Goal: Task Accomplishment & Management: Manage account settings

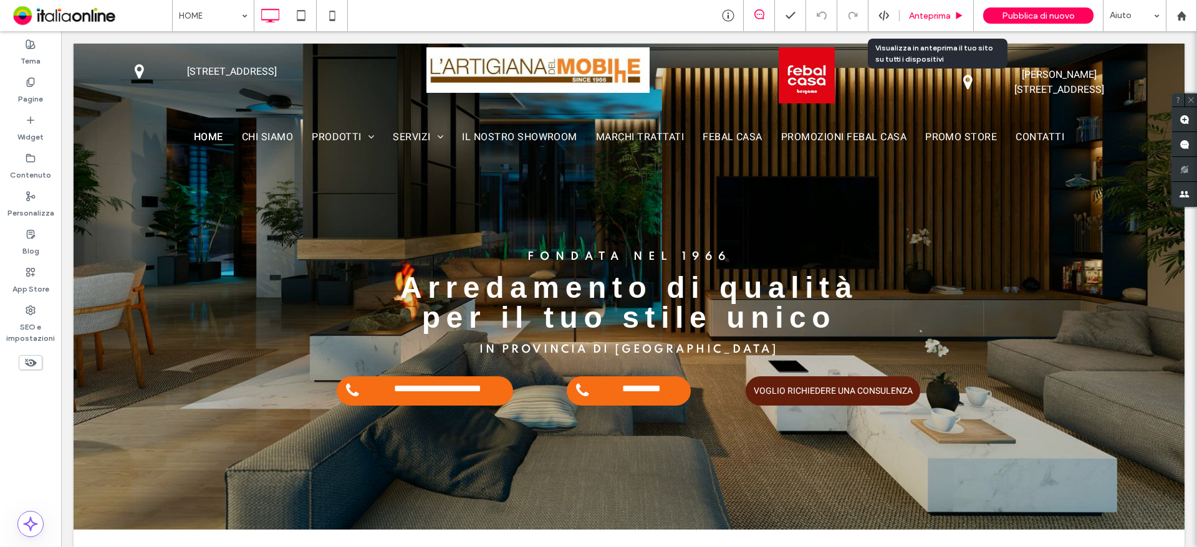
click at [918, 11] on span "Anteprima" at bounding box center [930, 16] width 42 height 11
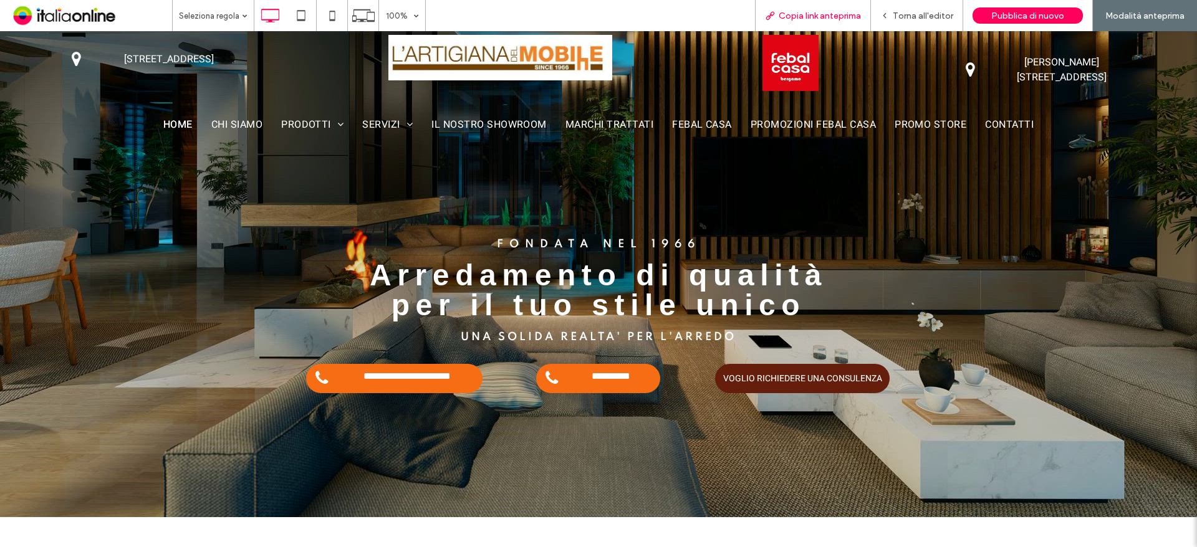
click at [818, 14] on span "Copia link anteprima" at bounding box center [820, 16] width 82 height 11
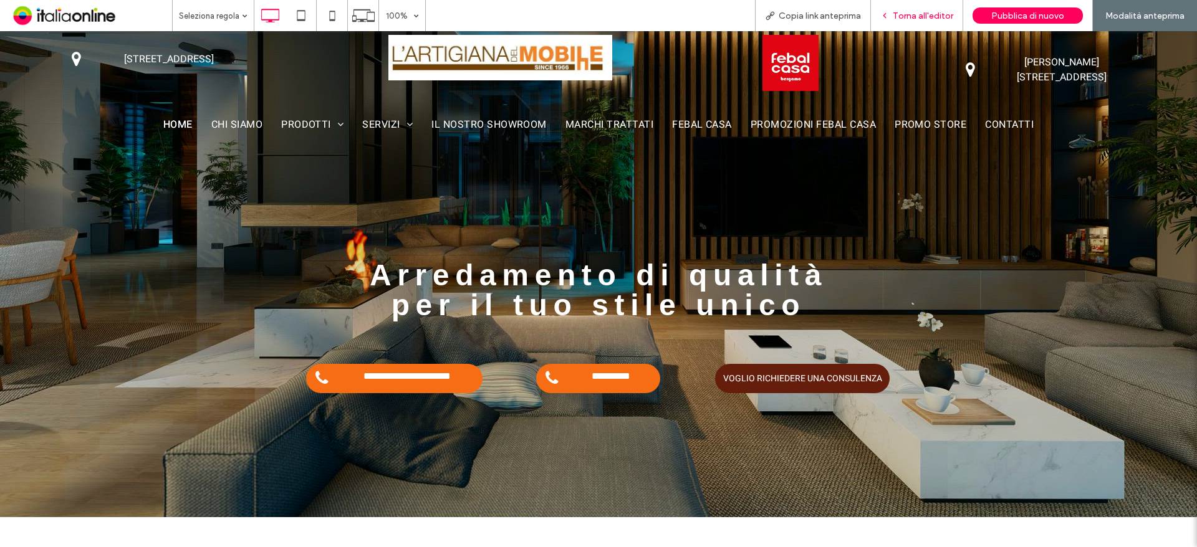
click at [934, 15] on span "Torna all'editor" at bounding box center [923, 16] width 60 height 11
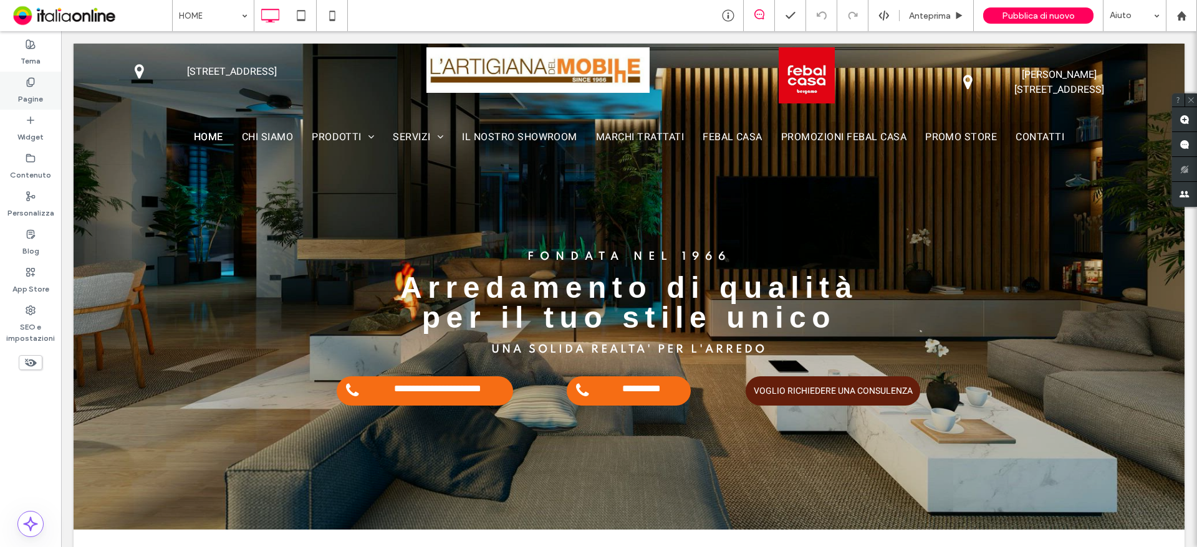
click at [44, 93] on div "Pagine" at bounding box center [30, 91] width 61 height 38
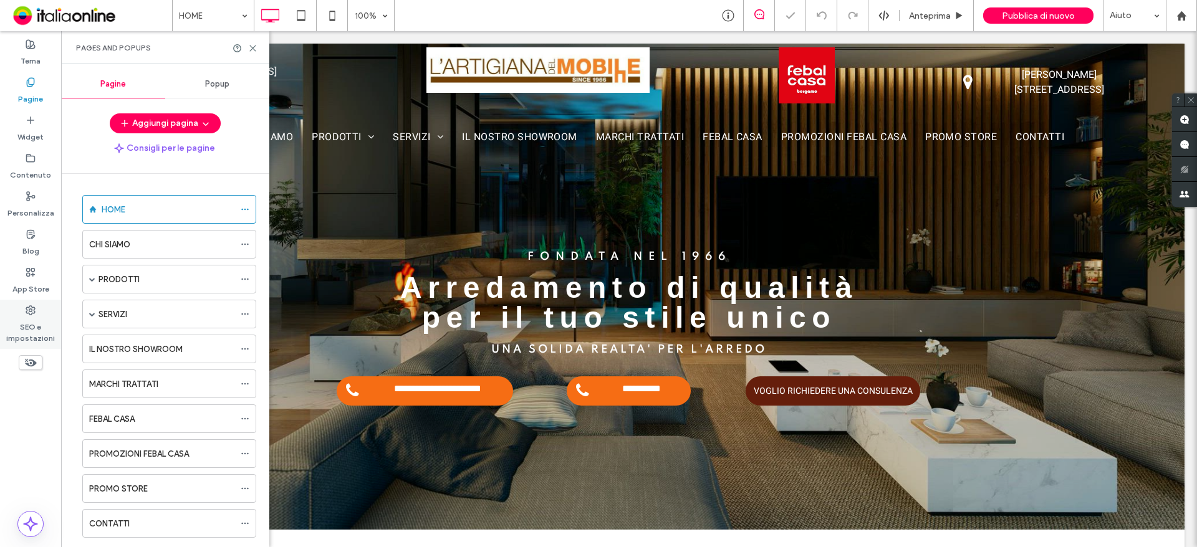
drag, startPoint x: 29, startPoint y: 323, endPoint x: 51, endPoint y: 326, distance: 22.7
click at [29, 323] on label "SEO e impostazioni" at bounding box center [30, 329] width 61 height 29
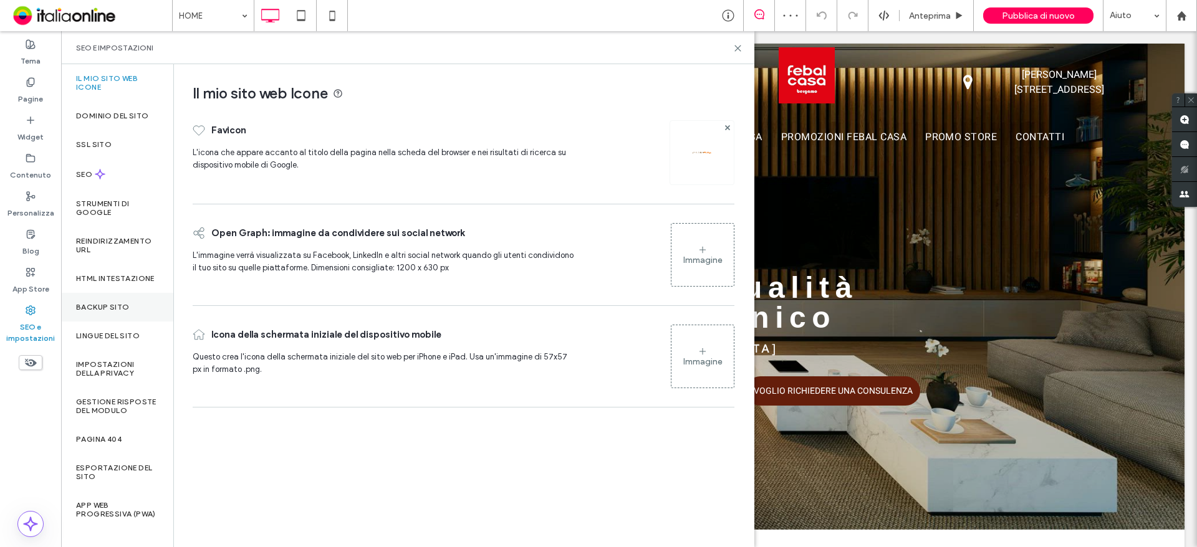
click at [106, 312] on label "Backup sito" at bounding box center [102, 307] width 53 height 9
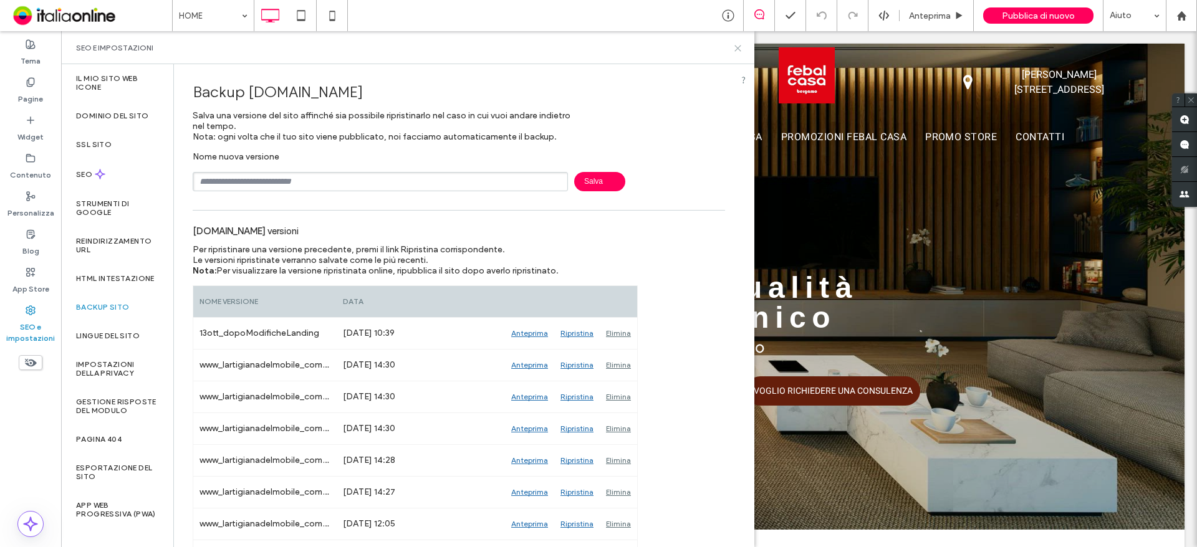
drag, startPoint x: 673, startPoint y: 18, endPoint x: 734, endPoint y: 49, distance: 69.1
click at [734, 49] on icon at bounding box center [737, 48] width 9 height 9
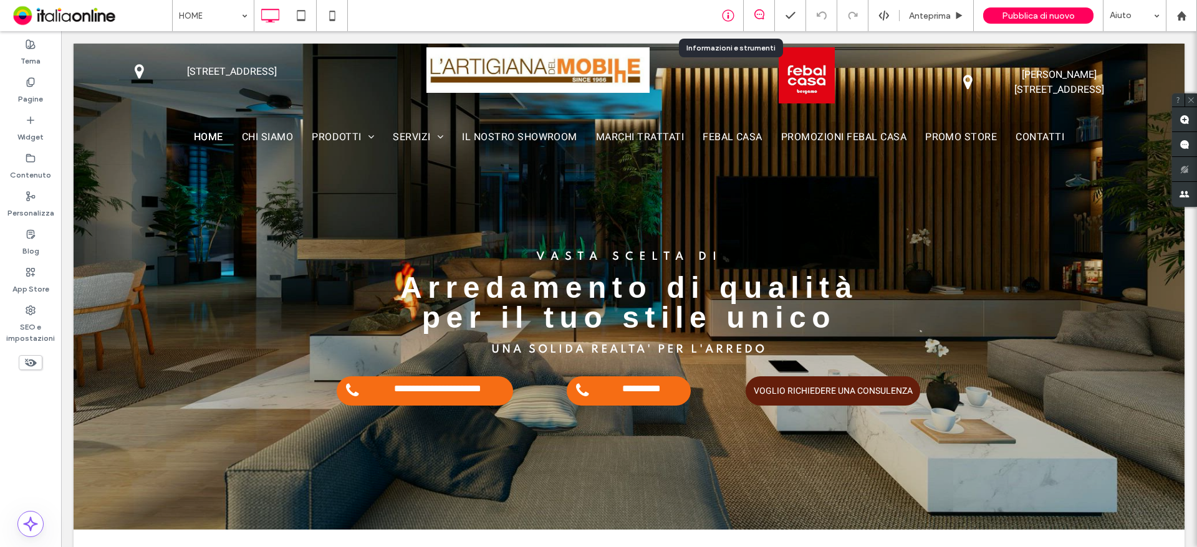
click at [724, 21] on icon at bounding box center [728, 15] width 12 height 12
